Goal: Navigation & Orientation: Find specific page/section

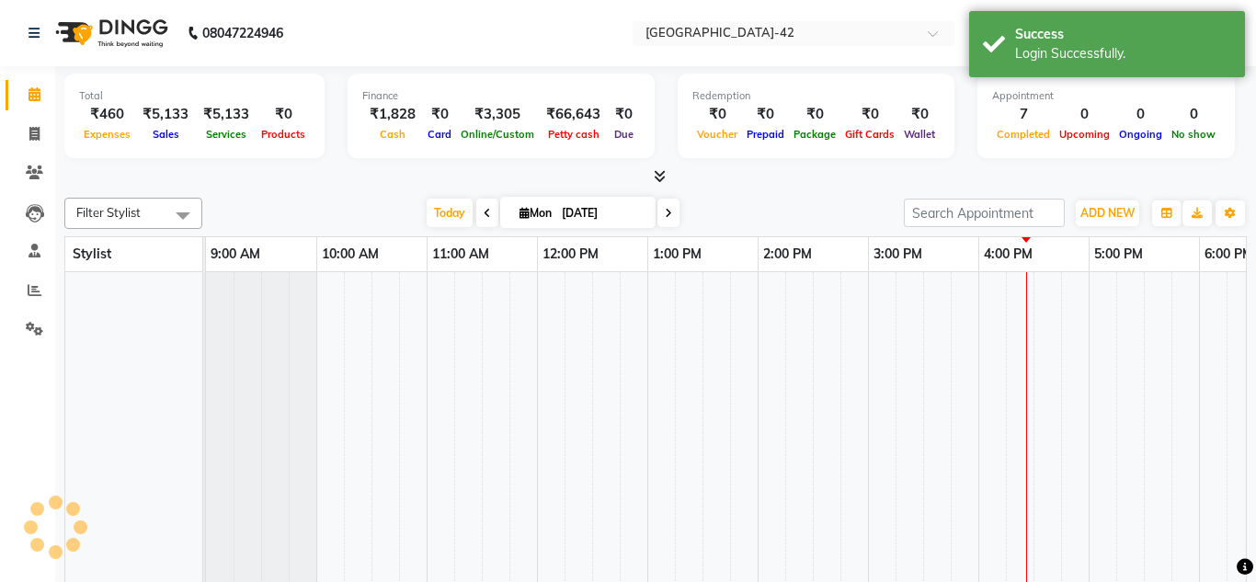
select select "en"
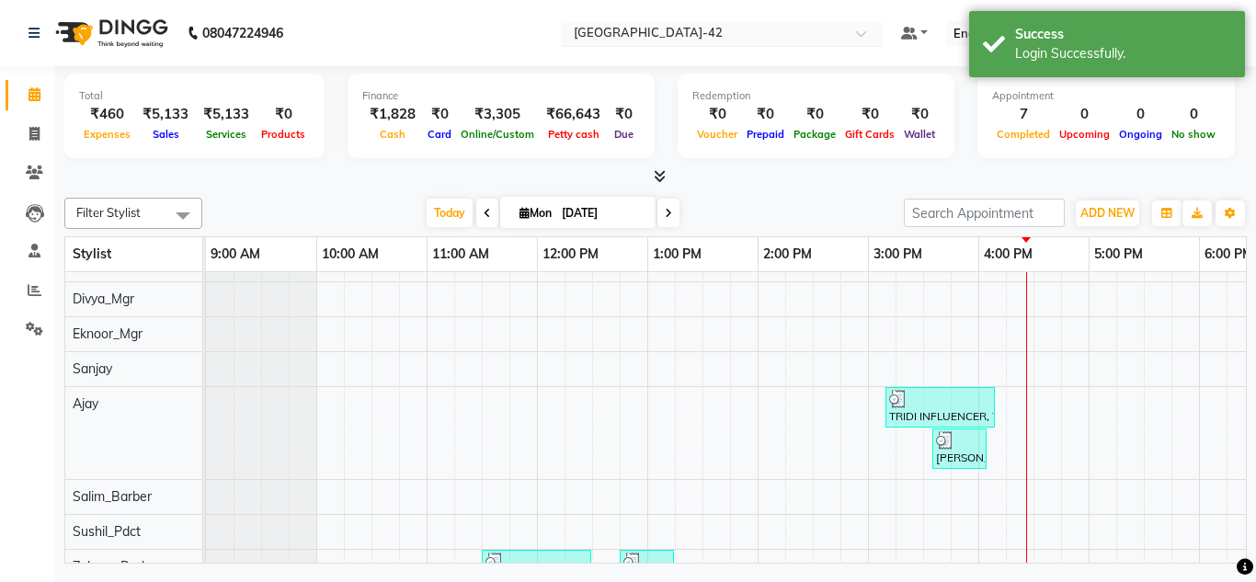
click at [733, 37] on input "text" at bounding box center [703, 35] width 267 height 18
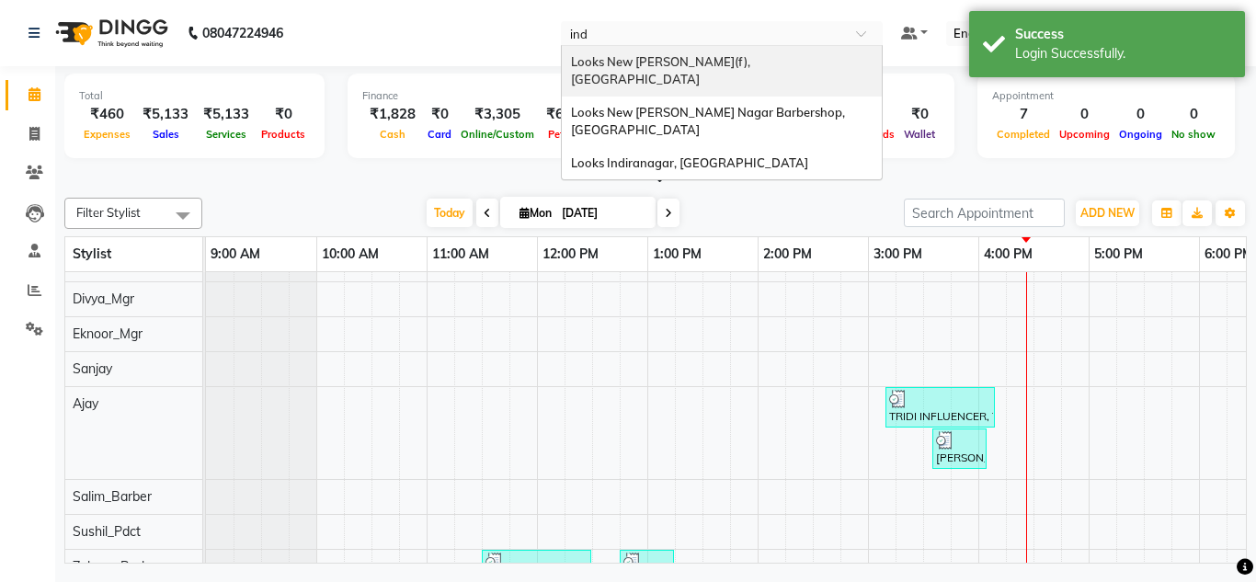
type input "indi"
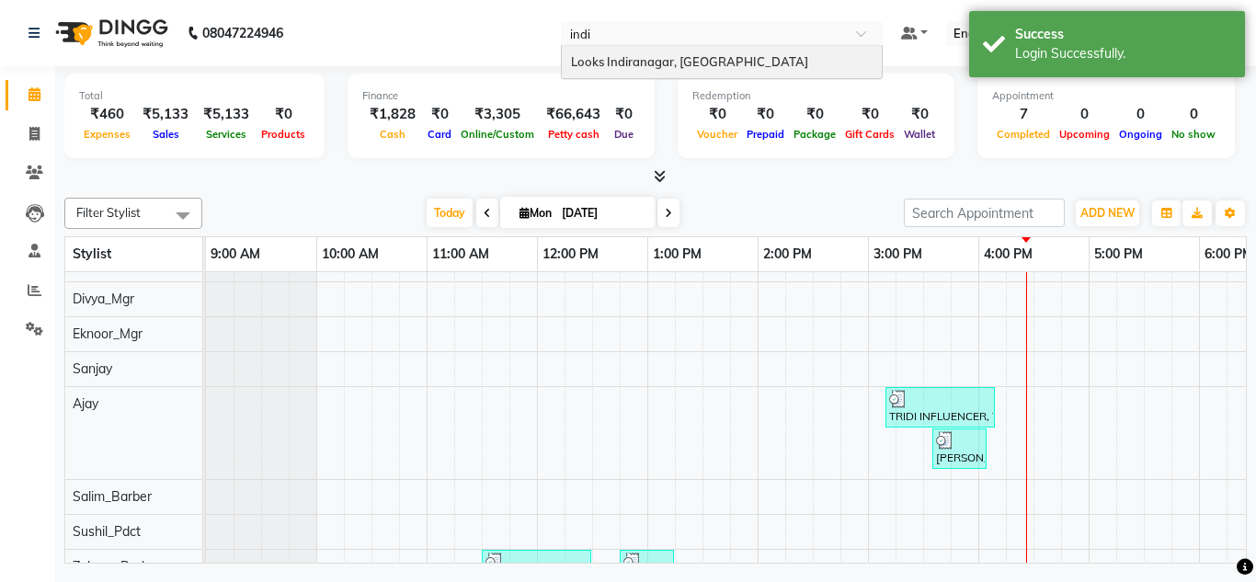
click at [684, 60] on span "Looks Indiranagar, [GEOGRAPHIC_DATA]" at bounding box center [689, 61] width 237 height 15
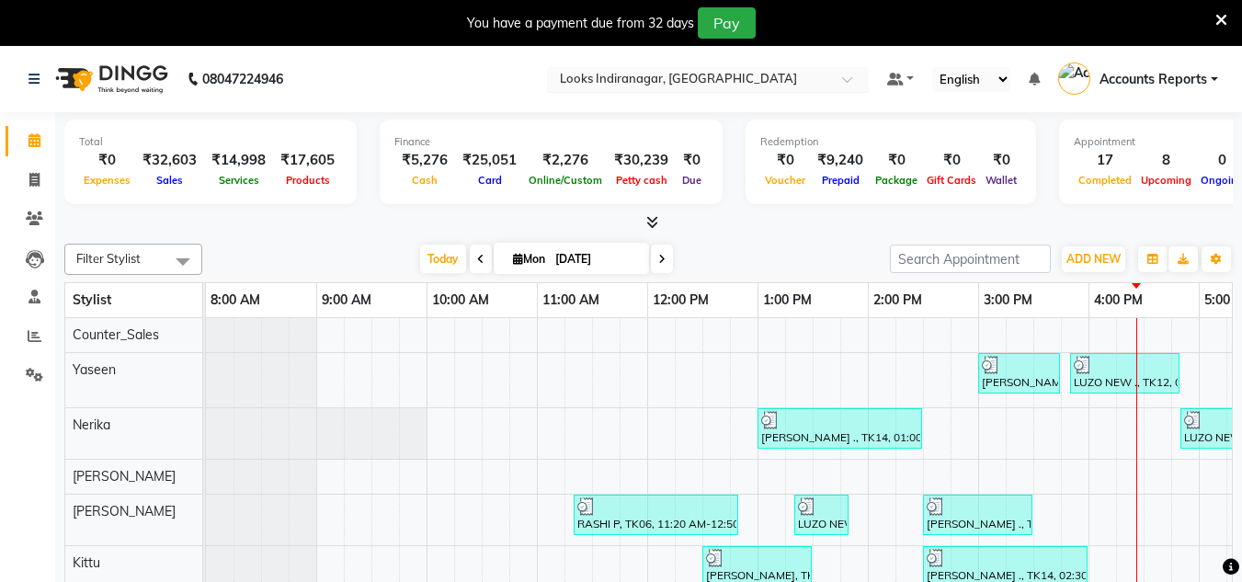
click at [675, 76] on input "text" at bounding box center [689, 81] width 267 height 18
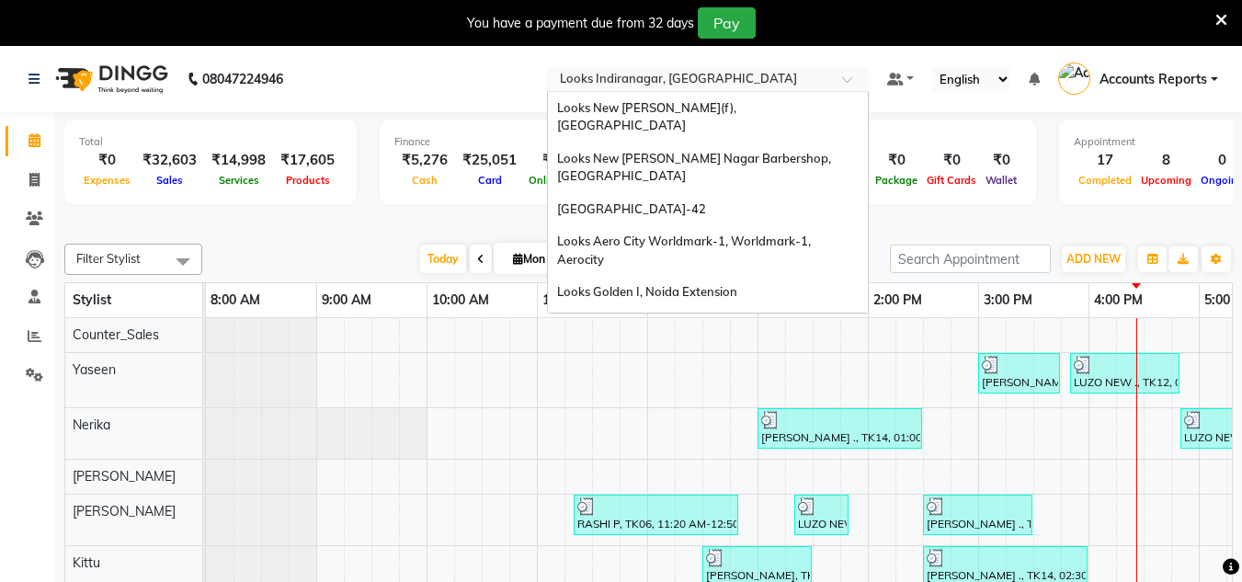
scroll to position [1657, 0]
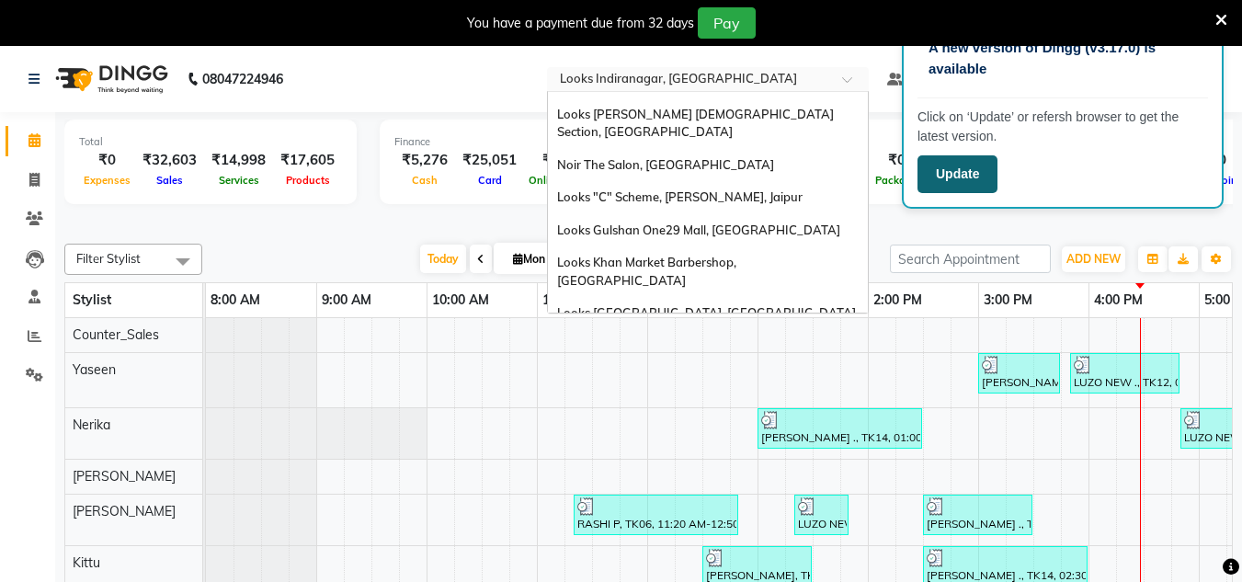
click at [961, 182] on button "Update" at bounding box center [957, 174] width 80 height 38
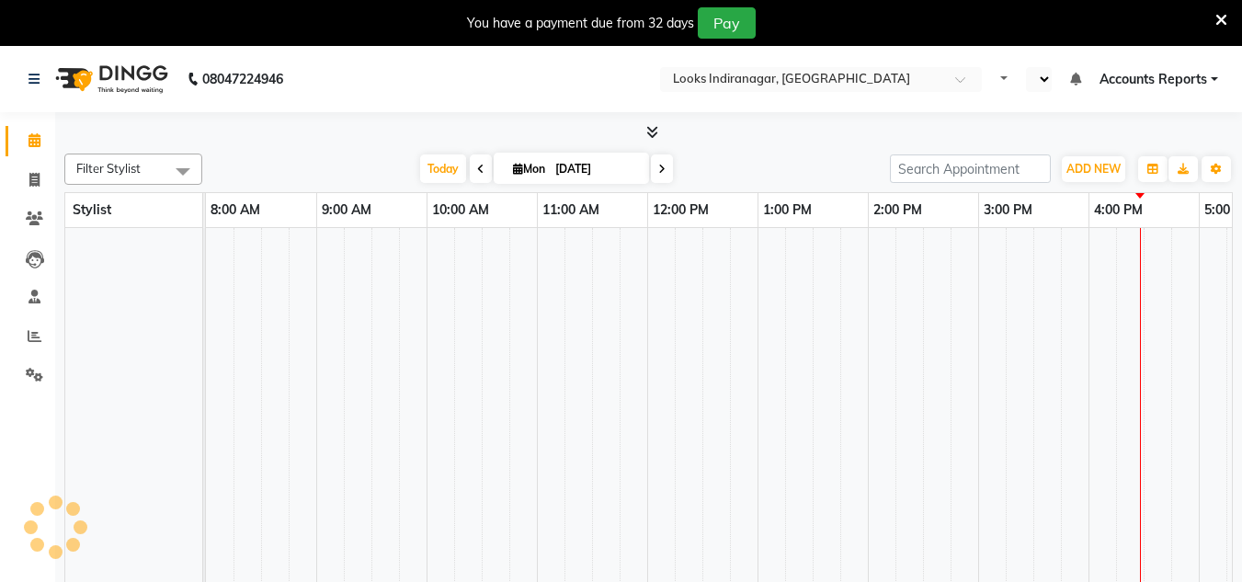
select select "en"
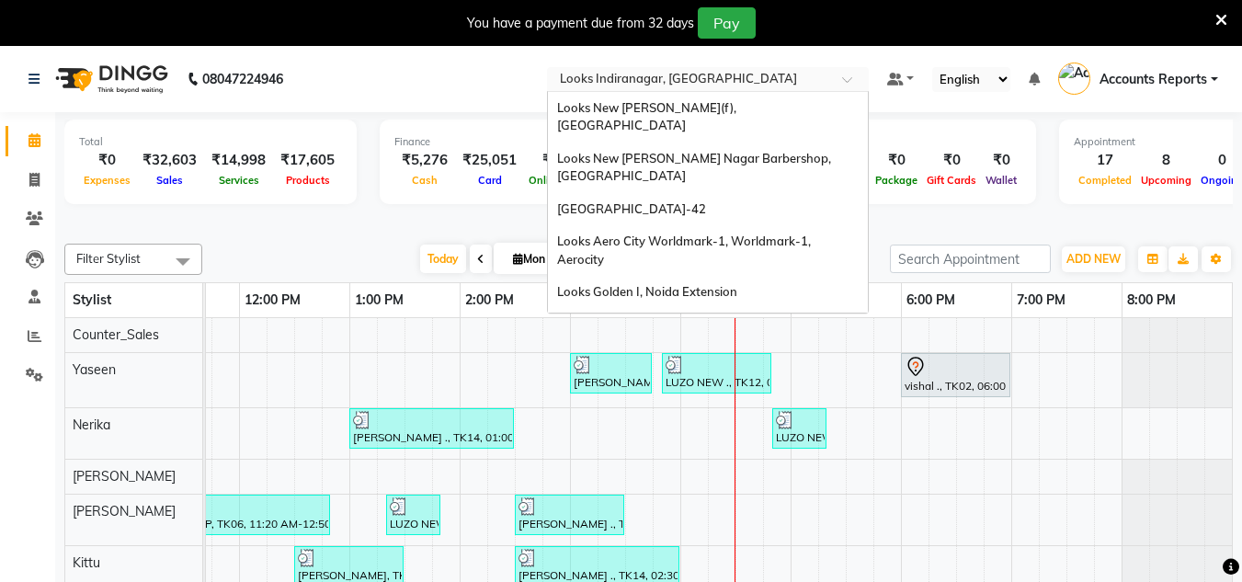
scroll to position [1657, 0]
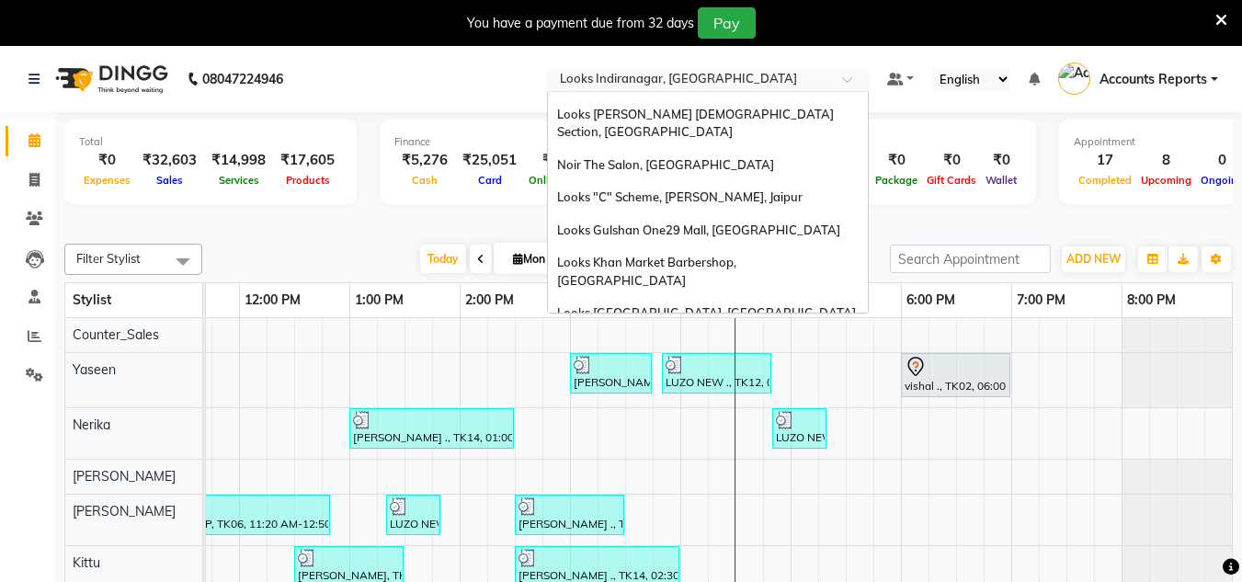
click at [665, 79] on input "text" at bounding box center [689, 81] width 267 height 18
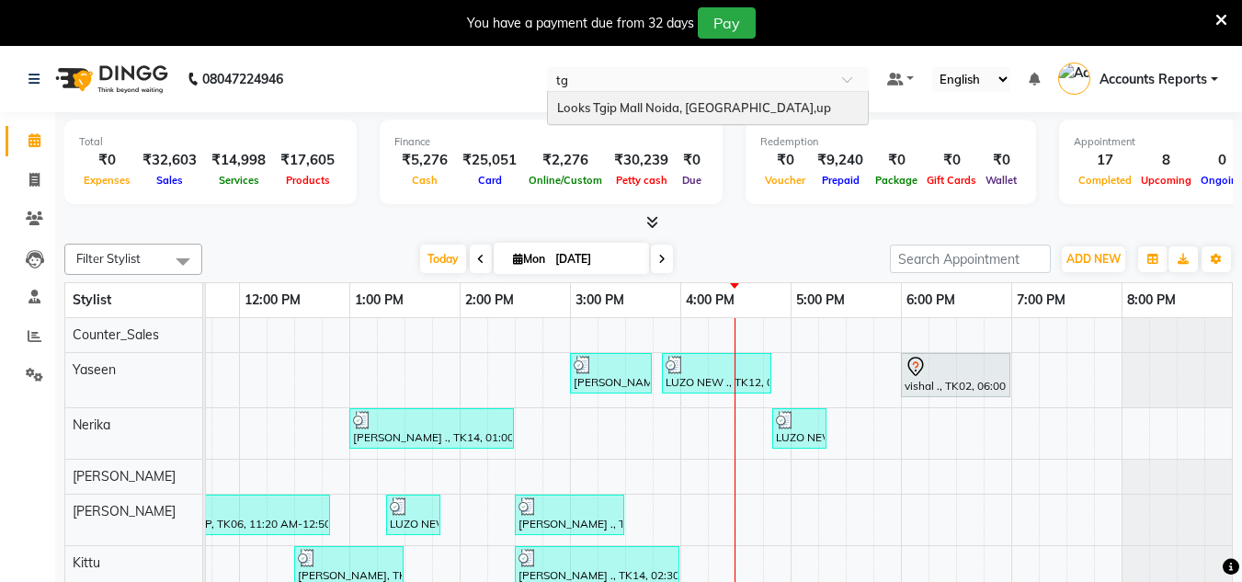
scroll to position [0, 0]
type input "tgip"
click at [676, 106] on span "Looks Tgip Mall Noida, [GEOGRAPHIC_DATA],up" at bounding box center [694, 107] width 274 height 15
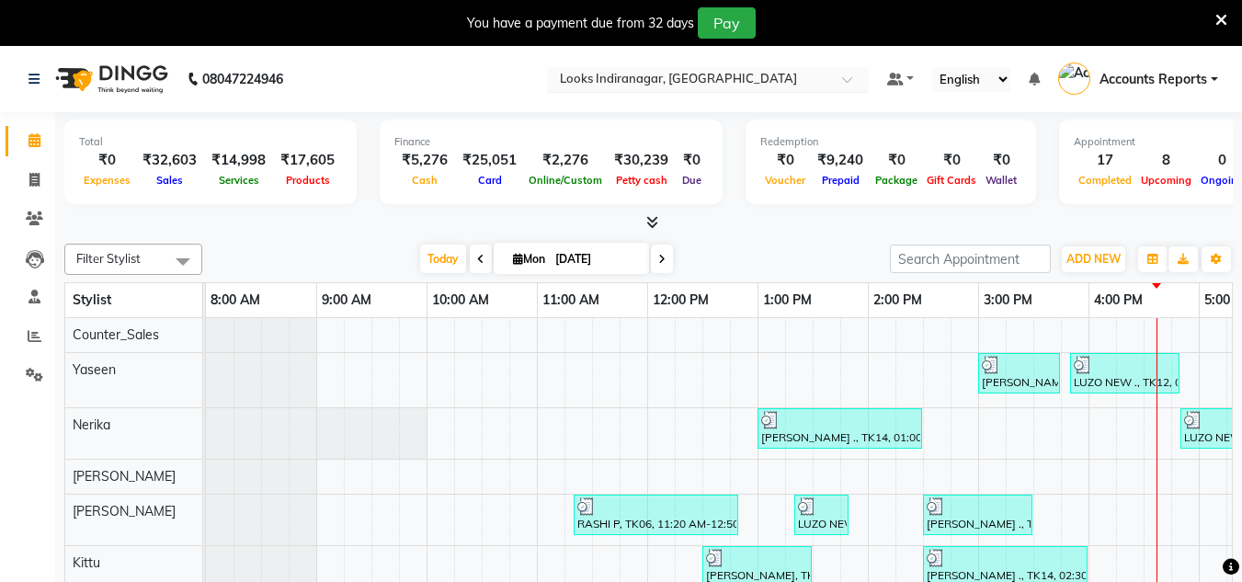
click at [728, 69] on div "Select Location × Looks Indiranagar, Bengaluru" at bounding box center [708, 79] width 322 height 25
type input "b"
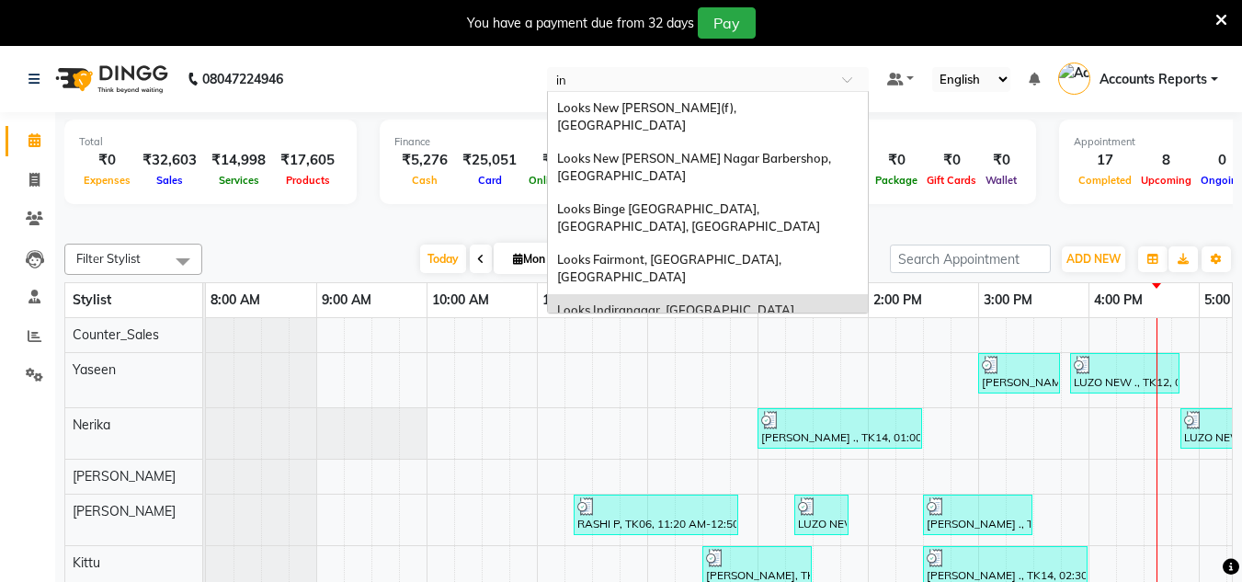
type input "i"
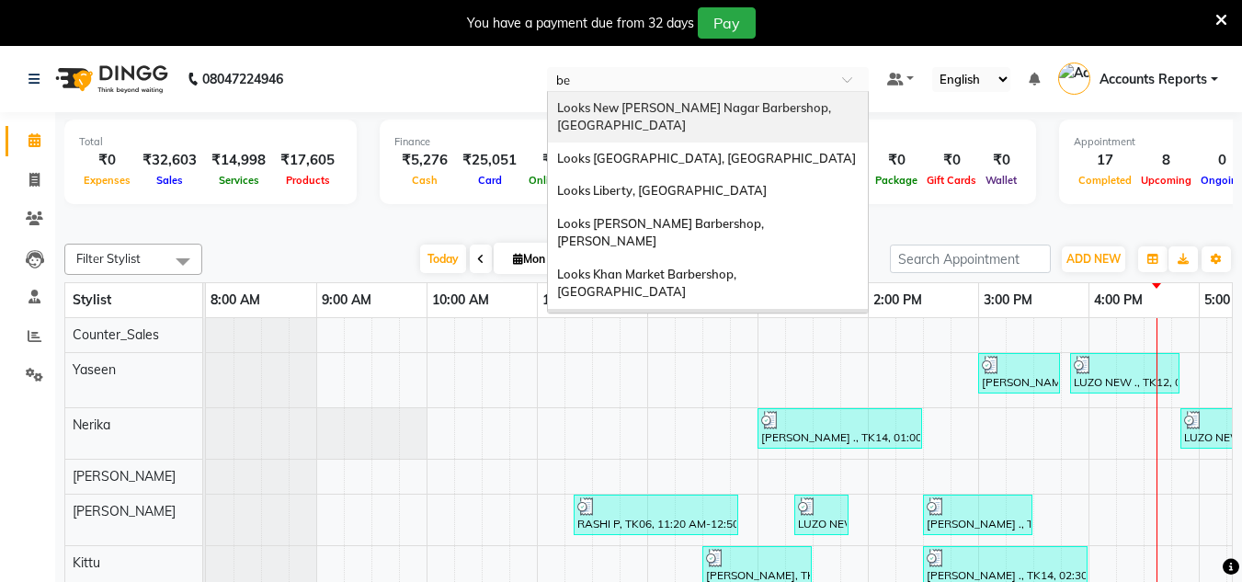
type input "b"
